Goal: Task Accomplishment & Management: Use online tool/utility

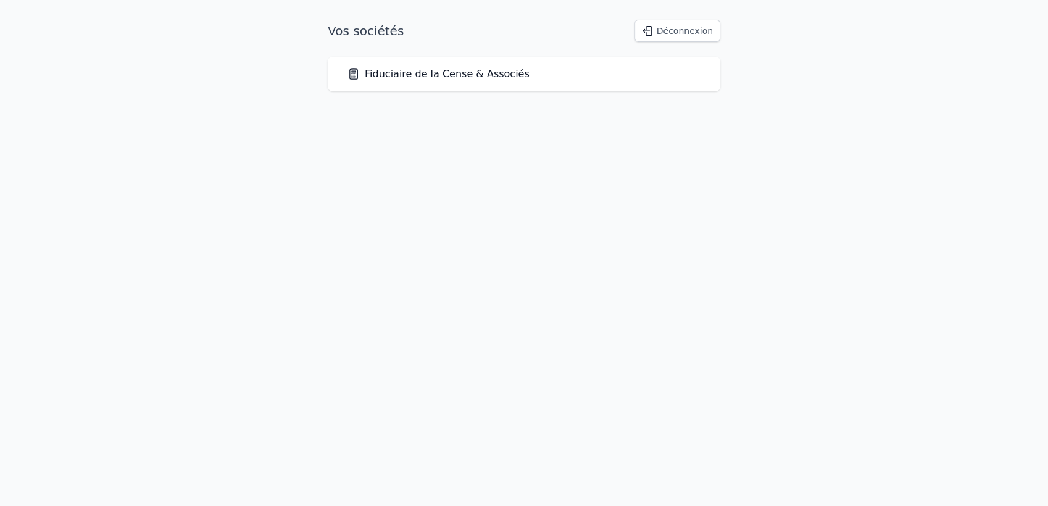
click at [475, 73] on link "Fiduciaire de la Cense & Associés" at bounding box center [439, 74] width 182 height 15
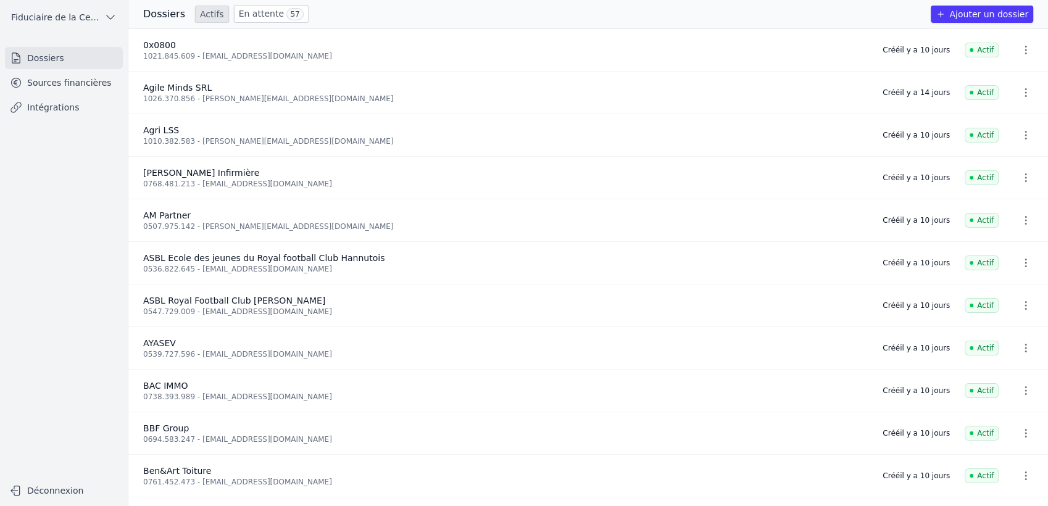
click at [96, 85] on link "Sources financières" at bounding box center [64, 83] width 118 height 22
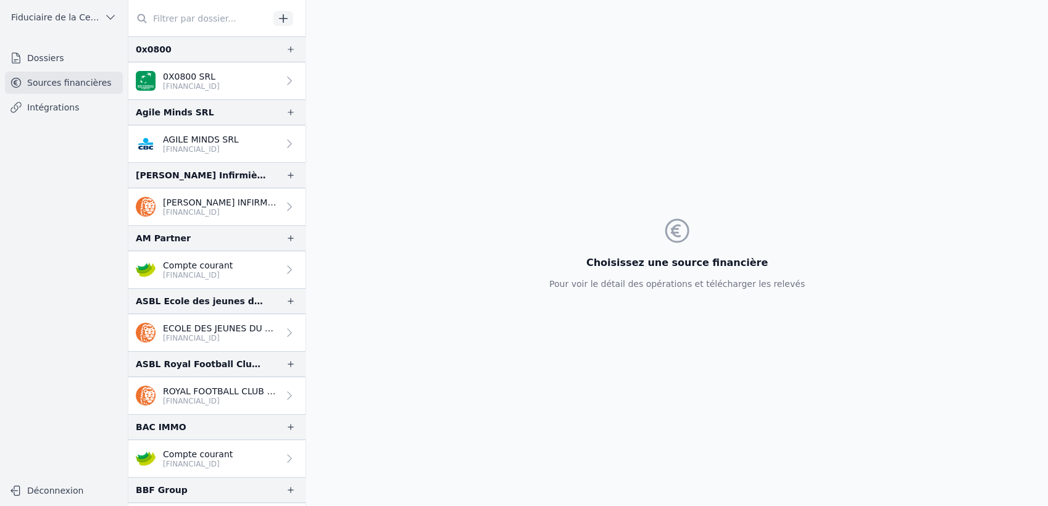
click at [189, 25] on input "text" at bounding box center [198, 18] width 141 height 22
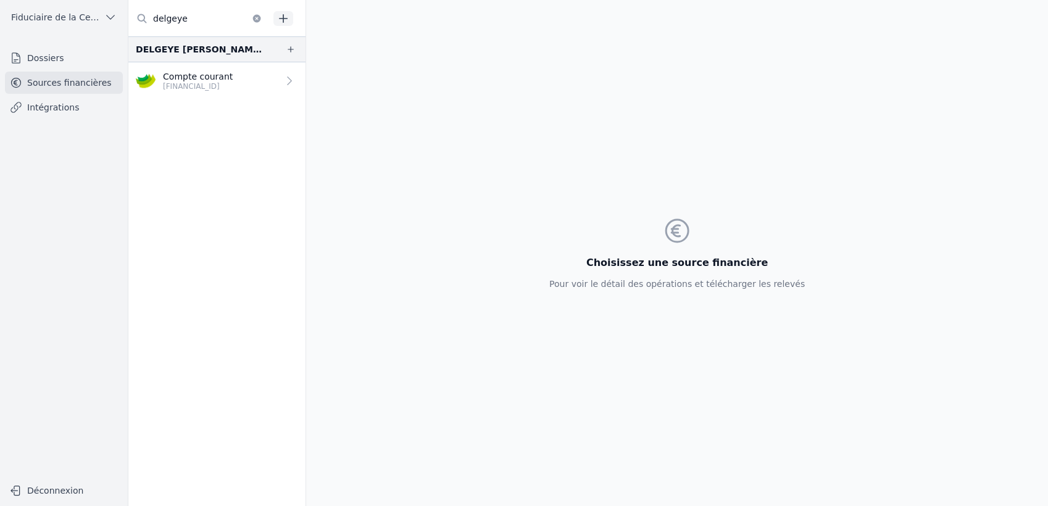
type input "delgeye"
click at [224, 49] on div "DELGEYE [PERSON_NAME]. AGR." at bounding box center [201, 49] width 130 height 15
click at [211, 83] on p "[FINANCIAL_ID]" at bounding box center [198, 87] width 70 height 10
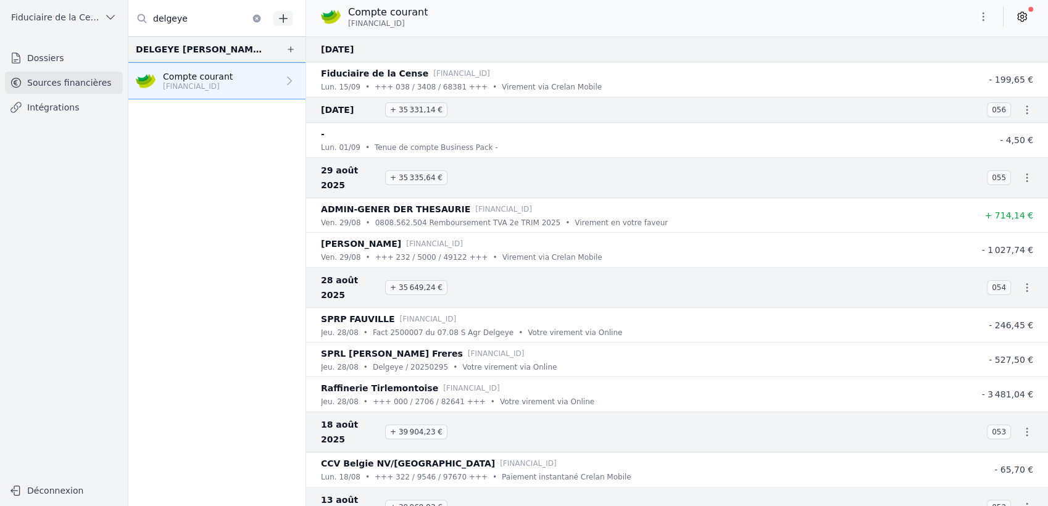
click at [1016, 16] on link at bounding box center [1022, 17] width 22 height 20
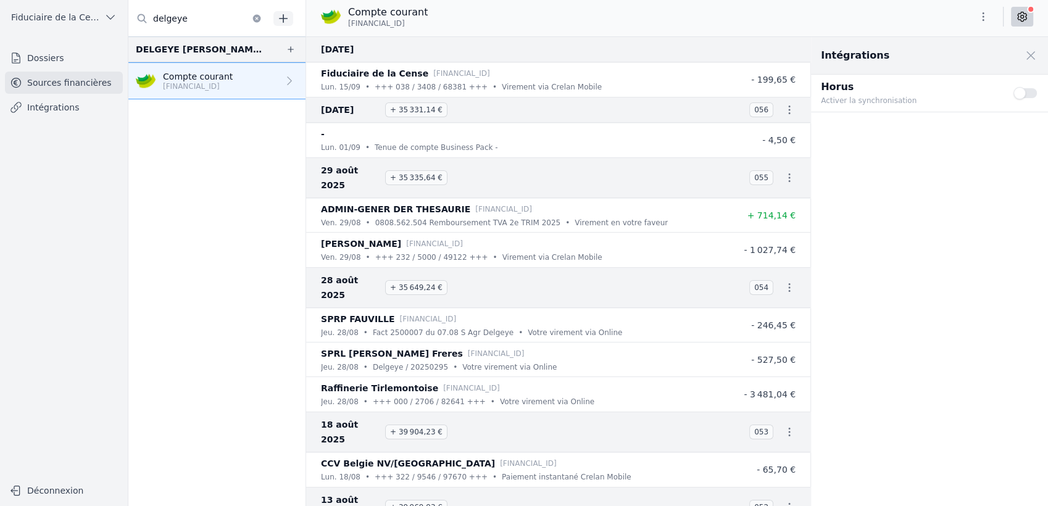
click at [1029, 96] on button "Use setting" at bounding box center [1026, 93] width 25 height 12
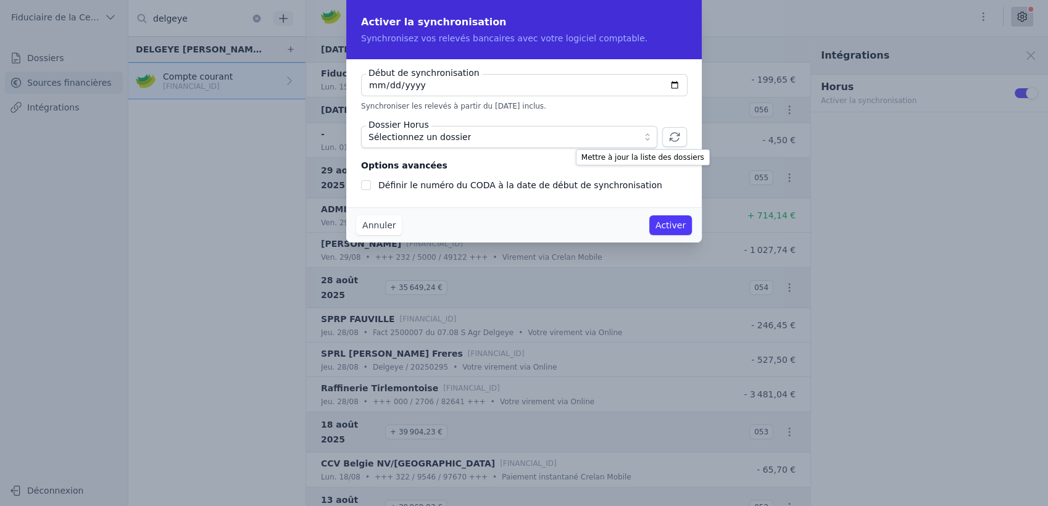
click at [671, 135] on icon "button" at bounding box center [674, 137] width 9 height 9
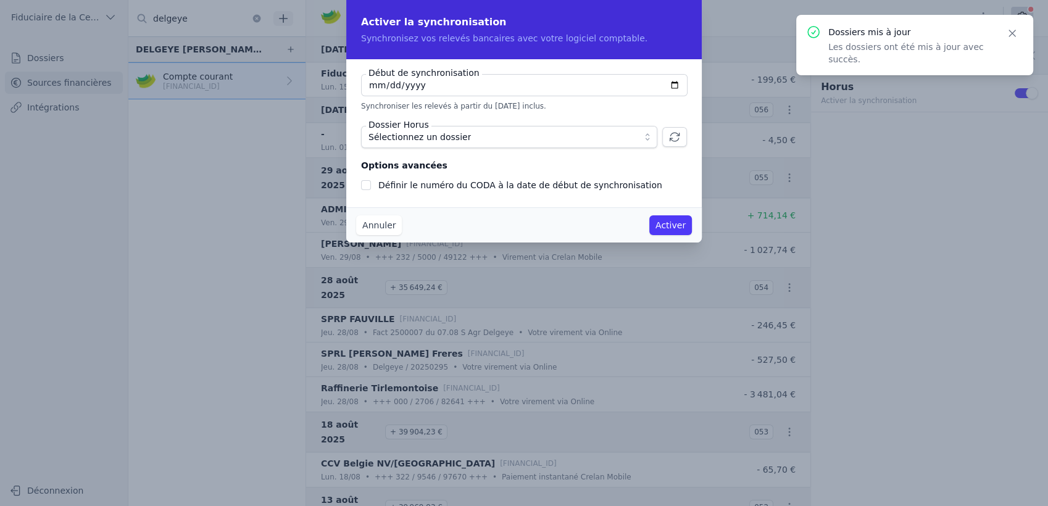
click at [588, 138] on span "Sélectionnez un dossier" at bounding box center [501, 137] width 264 height 15
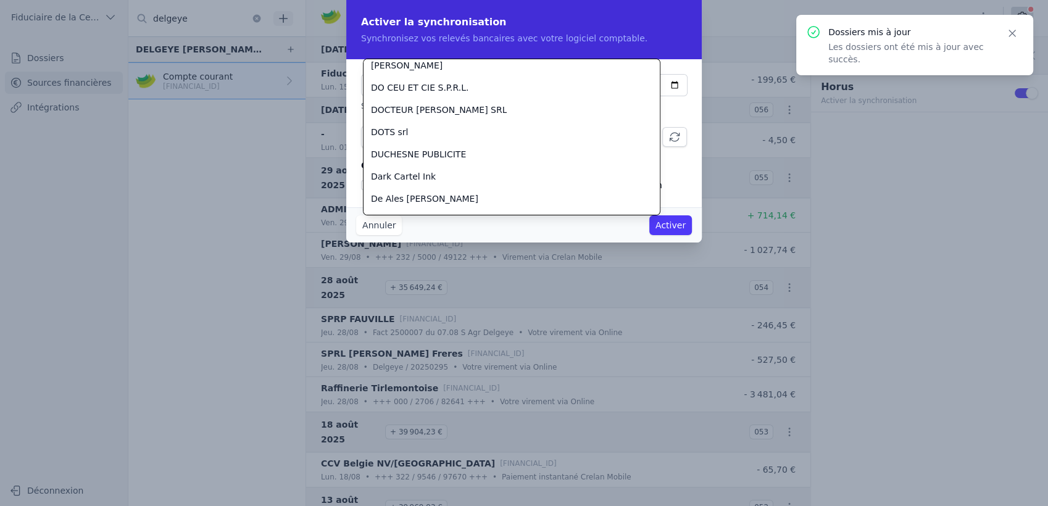
scroll to position [958, 0]
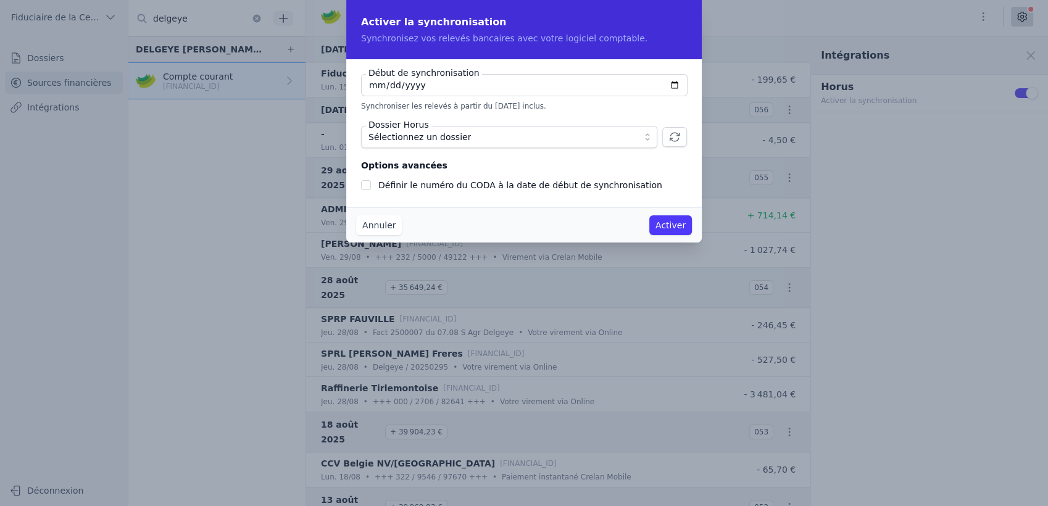
click at [672, 132] on icon "button" at bounding box center [675, 137] width 12 height 12
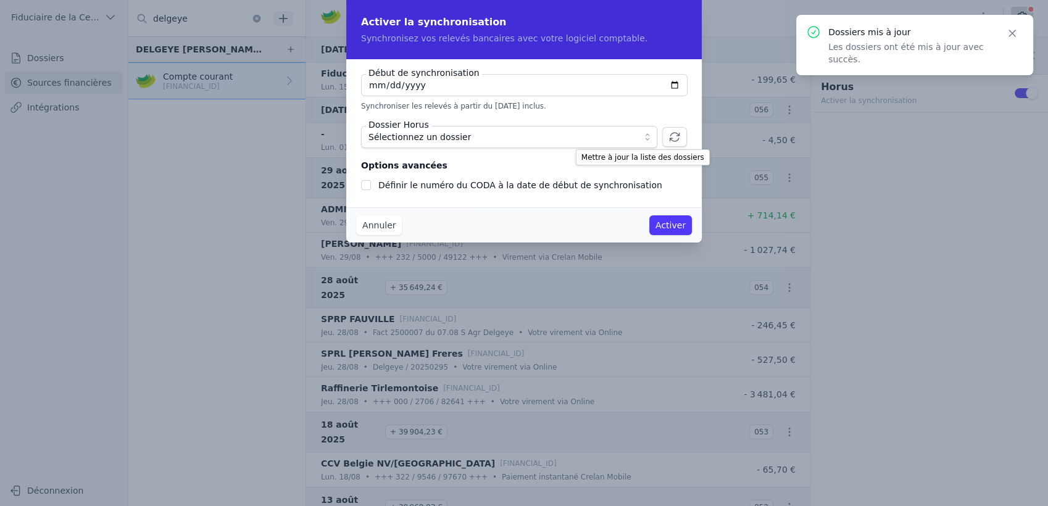
click at [672, 132] on icon "button" at bounding box center [675, 137] width 12 height 12
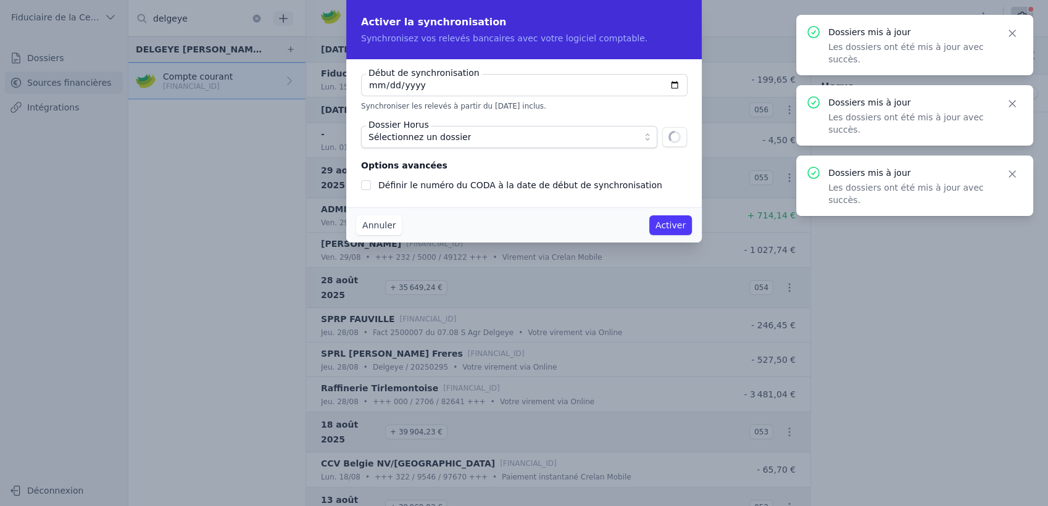
click at [535, 138] on span "Sélectionnez un dossier" at bounding box center [501, 137] width 264 height 15
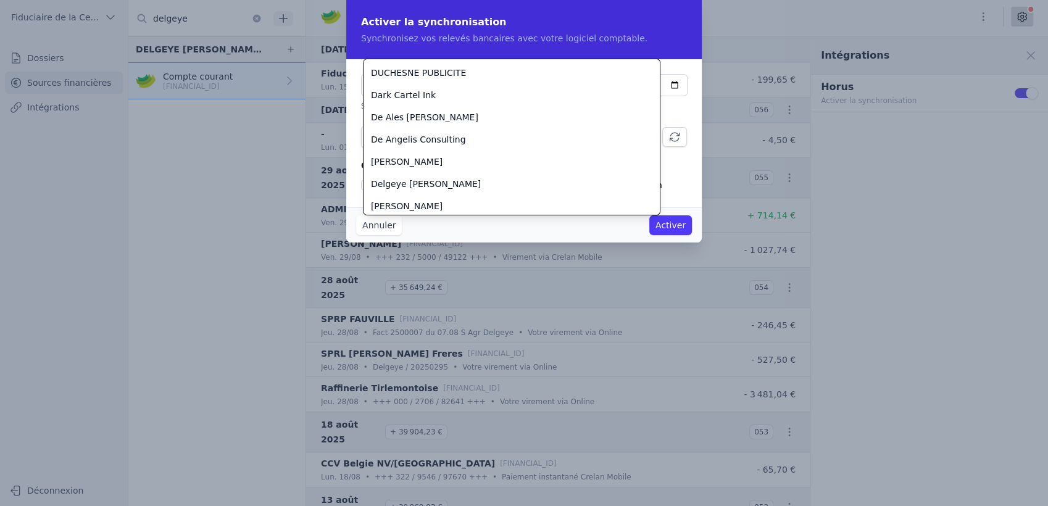
scroll to position [1178, 0]
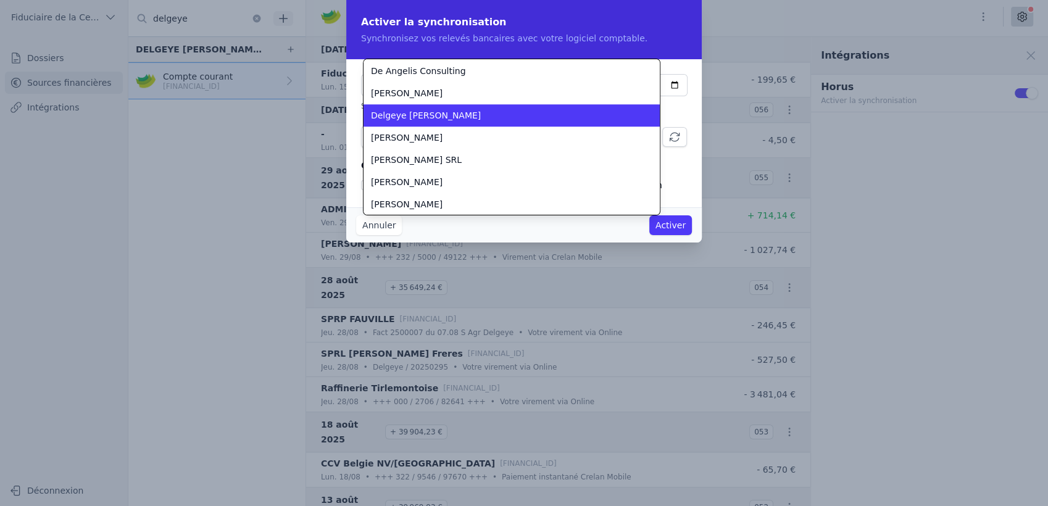
click at [445, 114] on div "Delgeye [PERSON_NAME]" at bounding box center [504, 115] width 267 height 12
checkbox input "false"
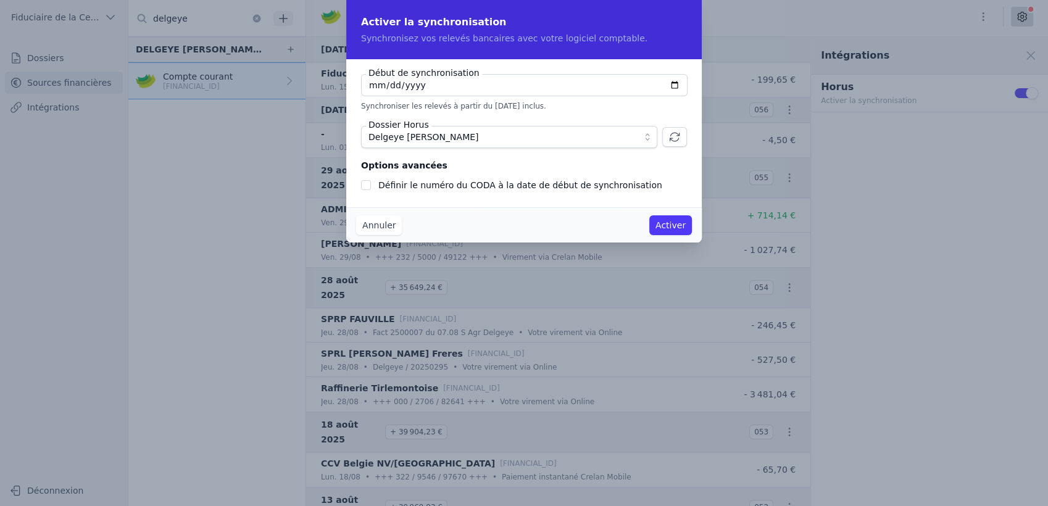
click at [677, 222] on button "Activer" at bounding box center [671, 225] width 43 height 20
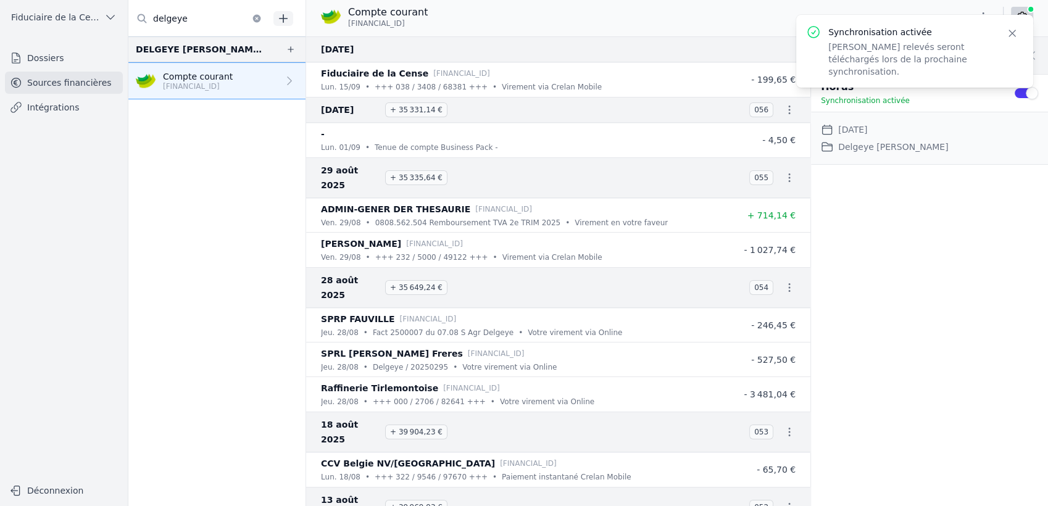
click at [900, 290] on div "Intégrations Close panel Horus Synchronisation activée Use setting Date de débu…" at bounding box center [929, 271] width 237 height 469
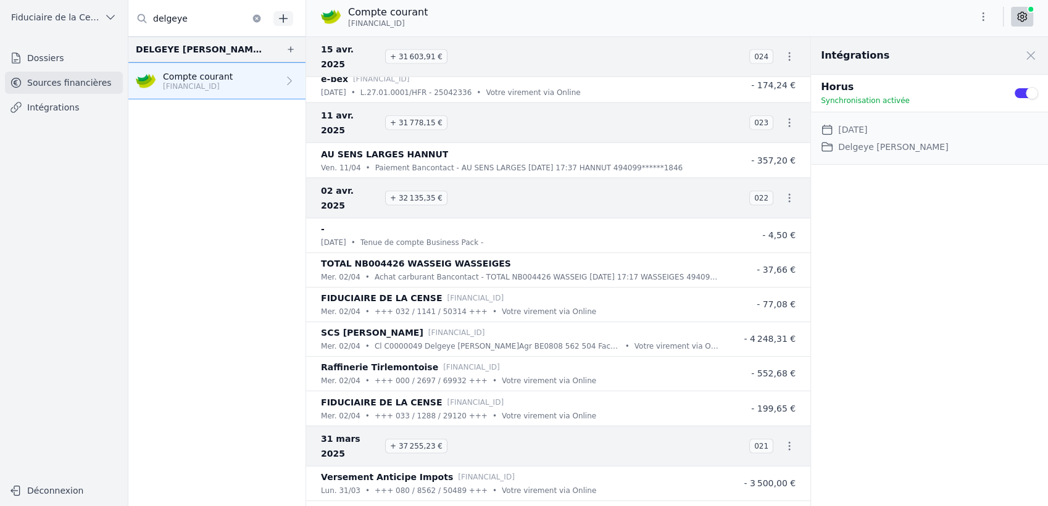
scroll to position [3156, 0]
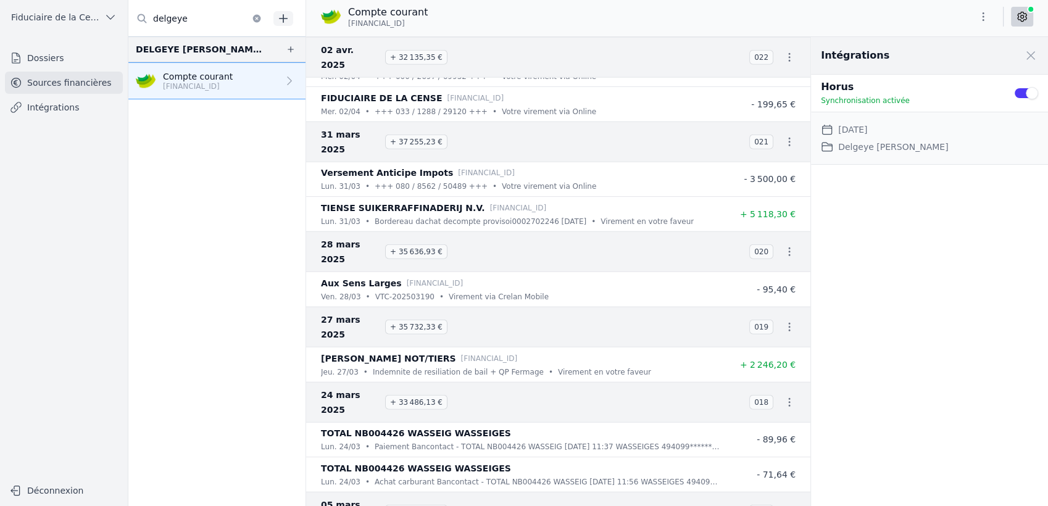
click at [61, 61] on link "Dossiers" at bounding box center [64, 58] width 118 height 22
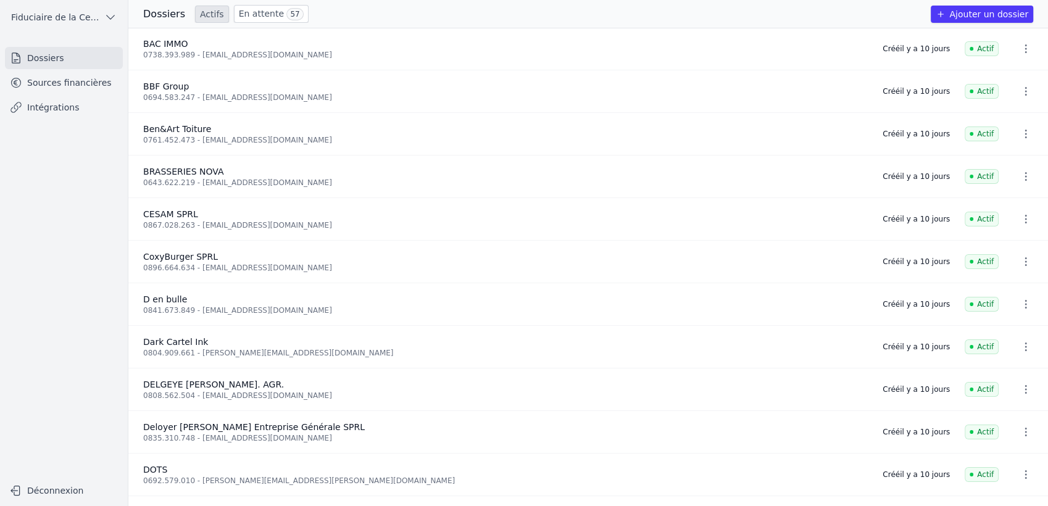
scroll to position [343, 0]
click at [81, 86] on link "Sources financières" at bounding box center [64, 83] width 118 height 22
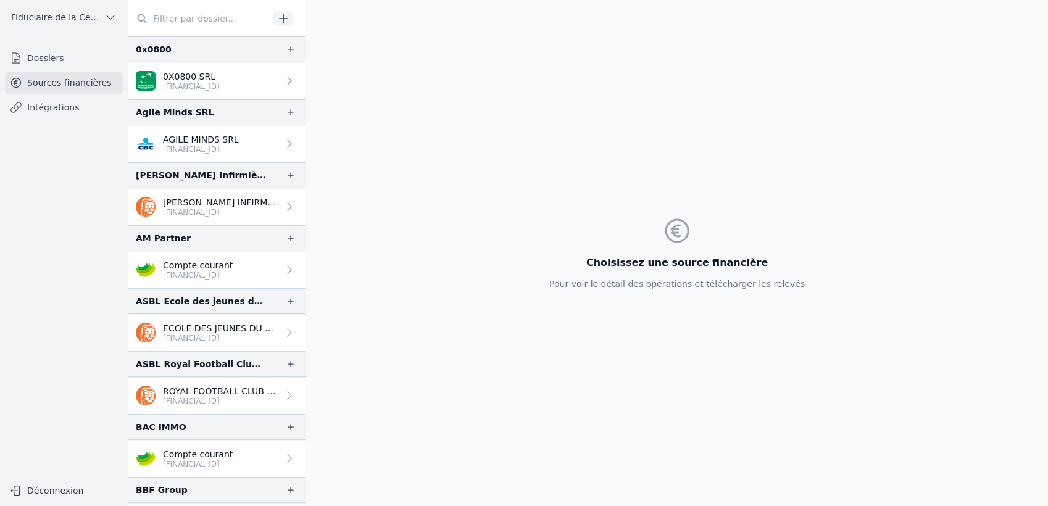
click at [180, 10] on input "text" at bounding box center [198, 18] width 141 height 22
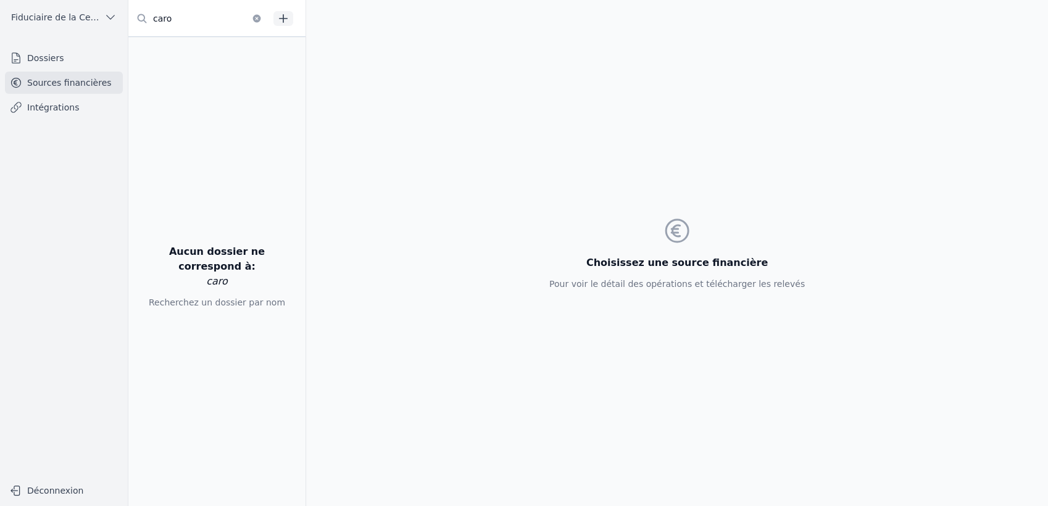
type input "caro"
click at [61, 56] on link "Dossiers" at bounding box center [64, 58] width 118 height 22
